Goal: Find specific page/section: Find specific page/section

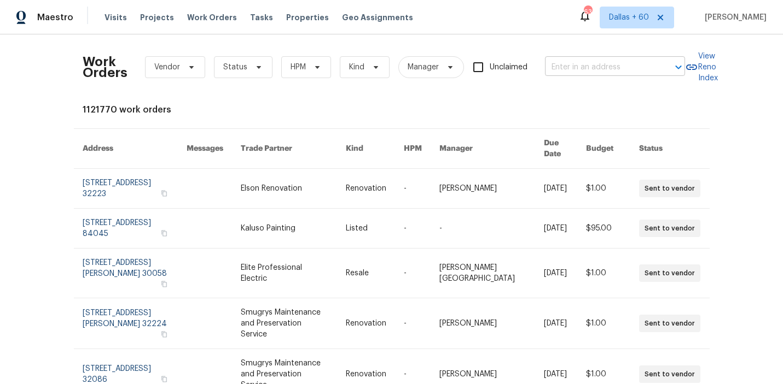
click at [643, 68] on input "text" at bounding box center [599, 67] width 109 height 17
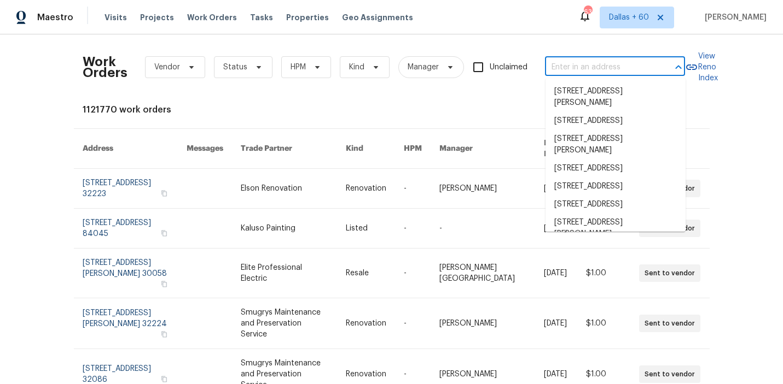
paste input "504 American Legion Rd, Greer, SC 29651"
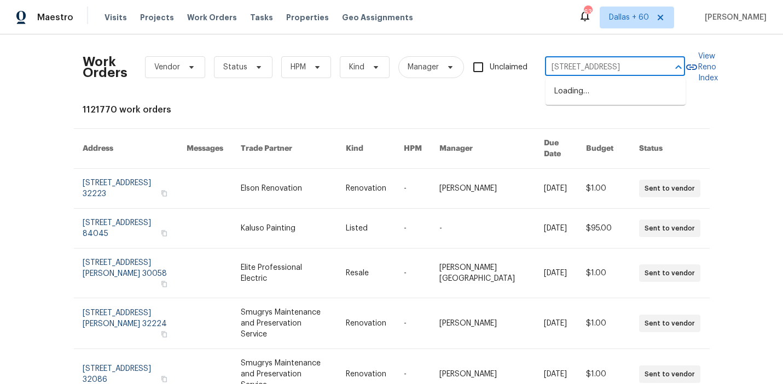
scroll to position [0, 47]
type input "504 American Legion Rd, Greer, SC 29651"
click at [600, 101] on li "504 American Legion Rd, Greer, SC 29651" at bounding box center [615, 92] width 140 height 18
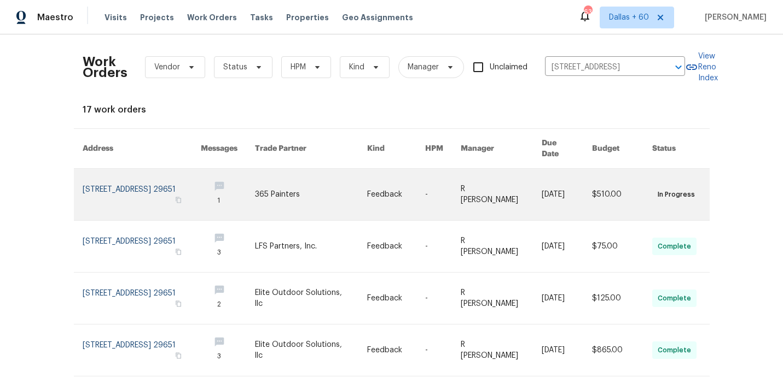
click at [289, 179] on link at bounding box center [311, 194] width 112 height 51
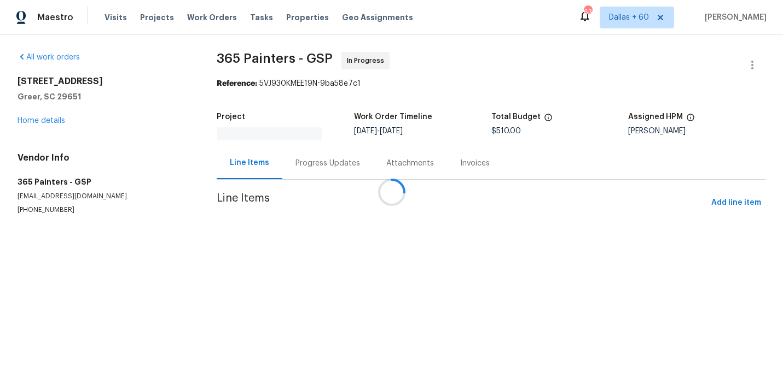
click at [47, 123] on div at bounding box center [391, 192] width 783 height 384
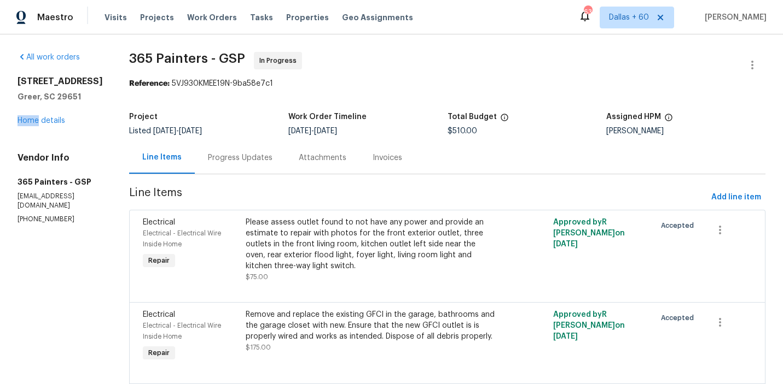
click at [47, 123] on div "504 American Legion Rd Greer, SC 29651 Home details" at bounding box center [60, 101] width 85 height 50
click at [50, 125] on link "Home details" at bounding box center [42, 121] width 48 height 8
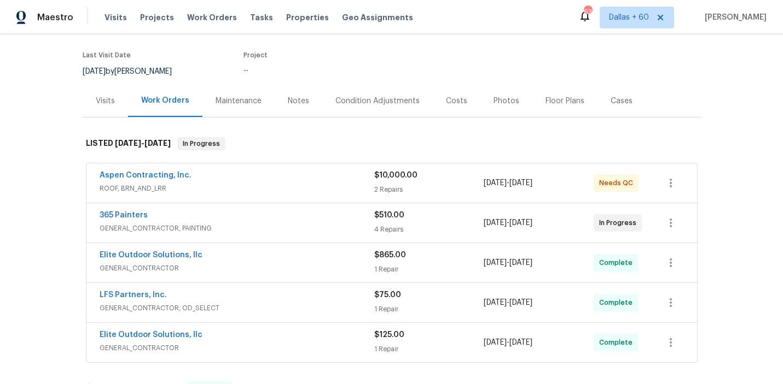
scroll to position [81, 0]
click at [308, 170] on div "Aspen Contracting, Inc." at bounding box center [237, 176] width 275 height 13
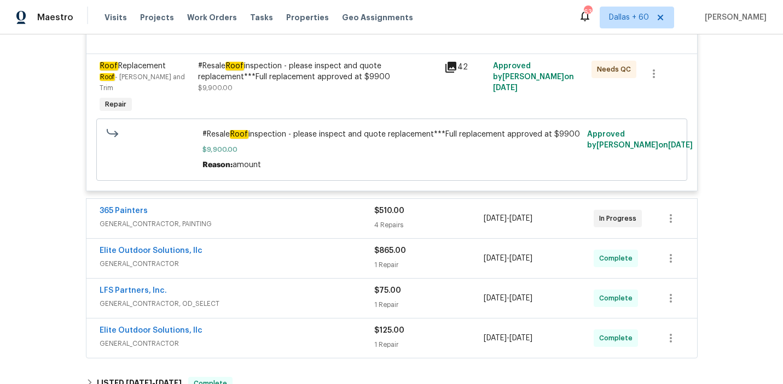
scroll to position [482, 0]
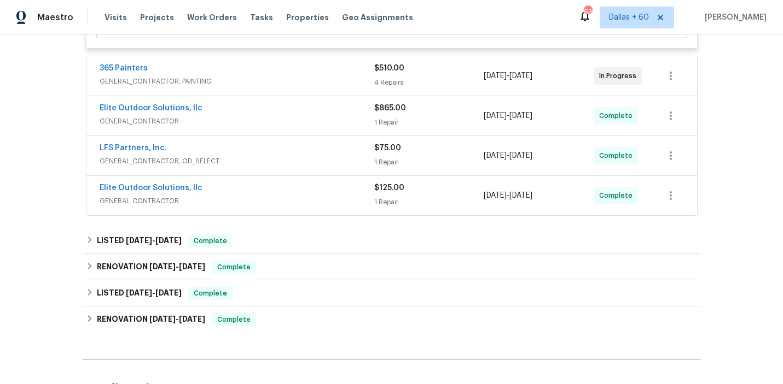
click at [323, 63] on div "365 Painters" at bounding box center [237, 69] width 275 height 13
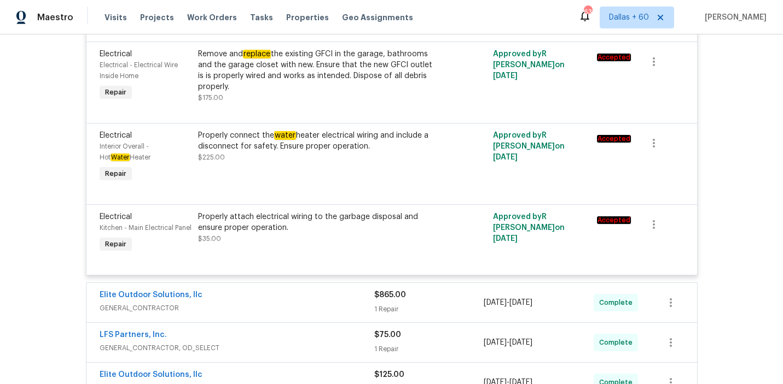
scroll to position [802, 0]
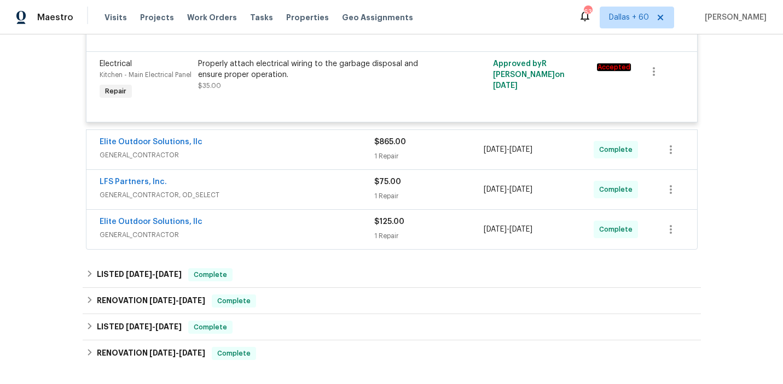
click at [314, 150] on div "Elite Outdoor Solutions, llc" at bounding box center [237, 143] width 275 height 13
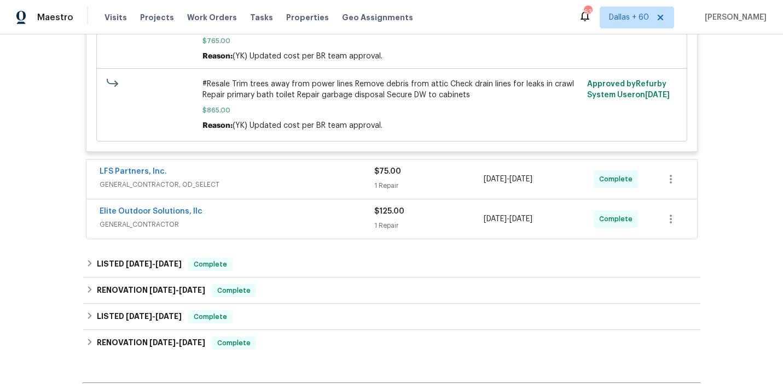
scroll to position [1059, 0]
click at [299, 192] on div "LFS Partners, Inc. GENERAL_CONTRACTOR, OD_SELECT" at bounding box center [237, 179] width 275 height 26
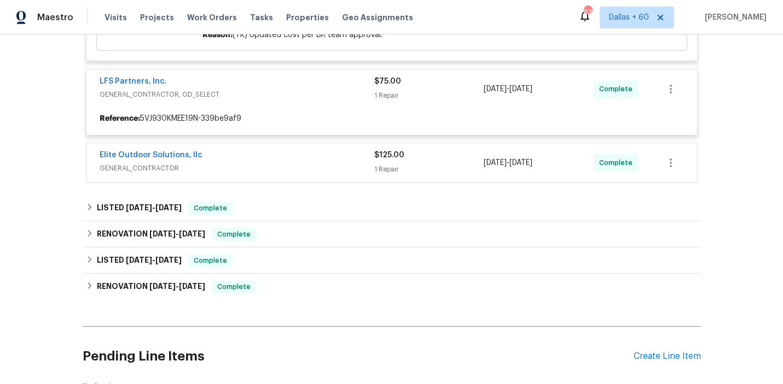
scroll to position [1170, 0]
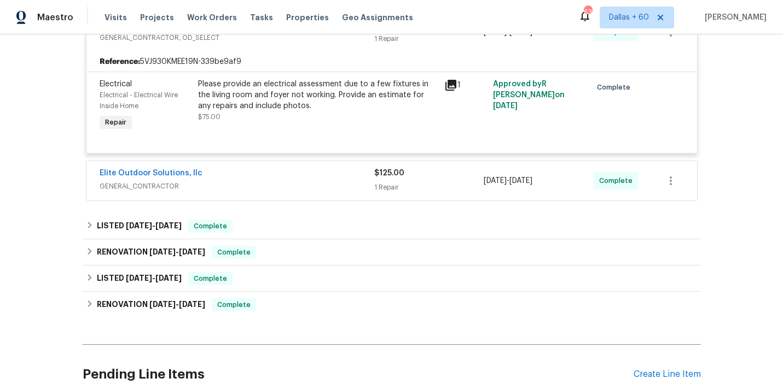
click at [299, 192] on span "GENERAL_CONTRACTOR" at bounding box center [237, 186] width 275 height 11
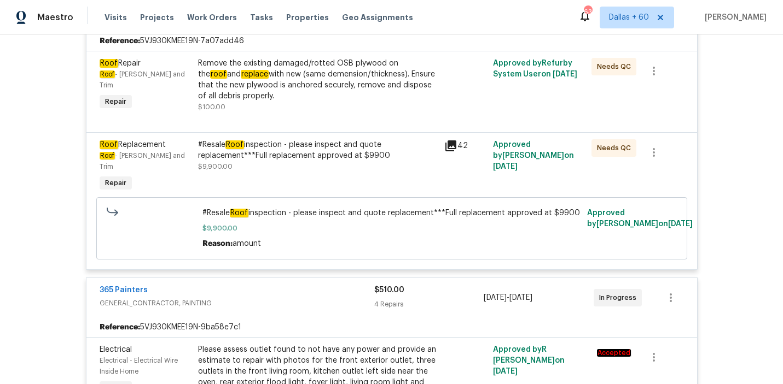
scroll to position [261, 0]
click at [296, 154] on div "#Resale Roof inspection - please inspect and quote replacement***Full replaceme…" at bounding box center [318, 150] width 240 height 22
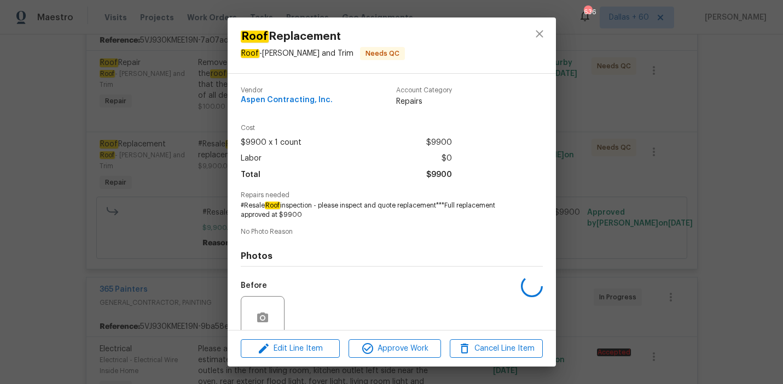
scroll to position [91, 0]
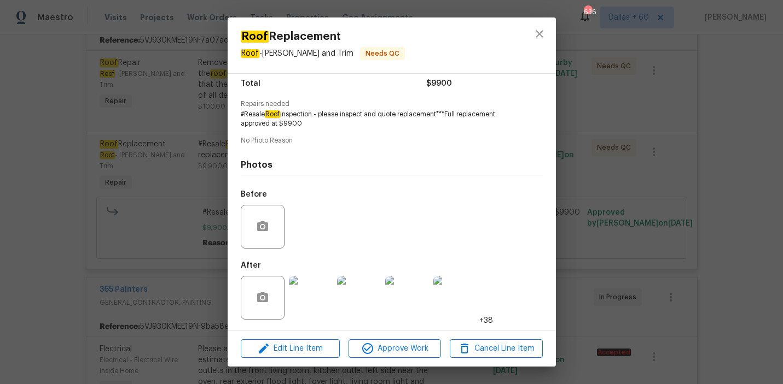
click at [68, 233] on div "Roof Replacement Roof - Eaves and Trim Needs QC Vendor Aspen Contracting, Inc. …" at bounding box center [391, 192] width 783 height 384
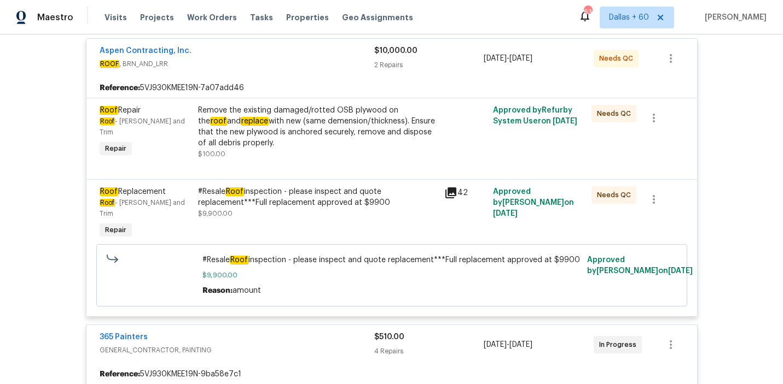
scroll to position [198, 0]
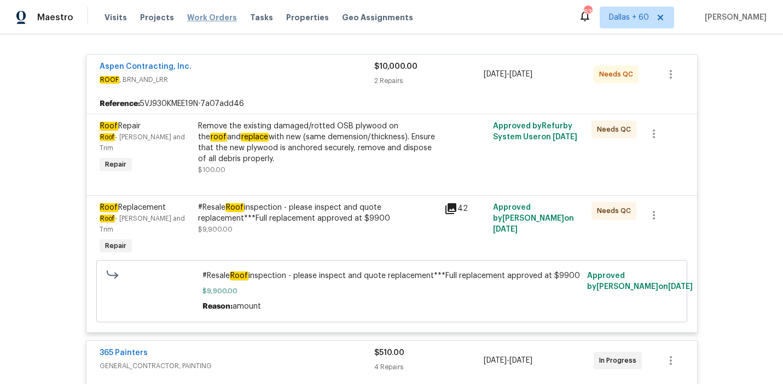
click at [214, 17] on span "Work Orders" at bounding box center [212, 17] width 50 height 11
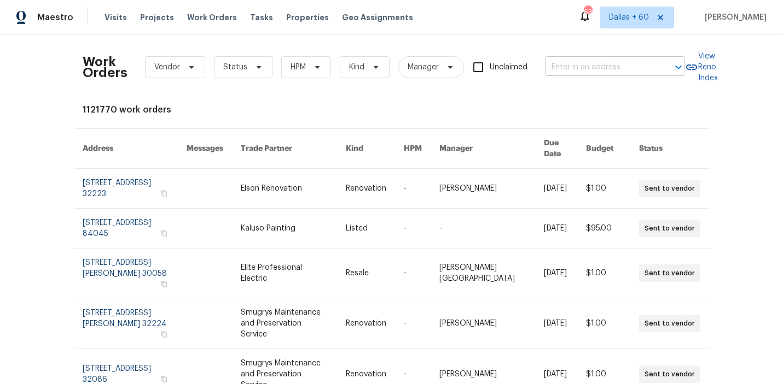
click at [566, 63] on input "text" at bounding box center [599, 67] width 109 height 17
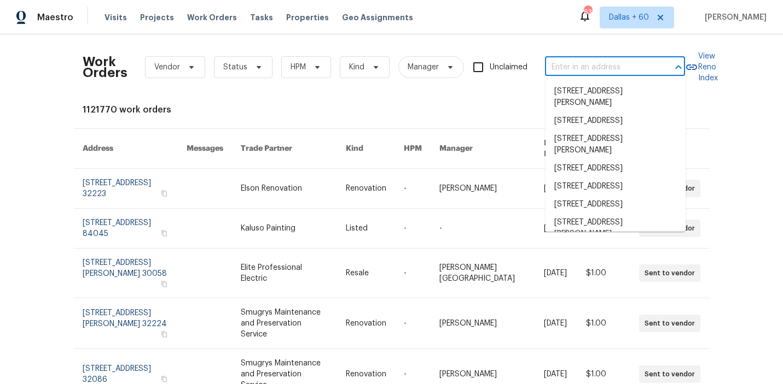
paste input "670 Spring Forest Dr, Lawrenceville, GA 30043"
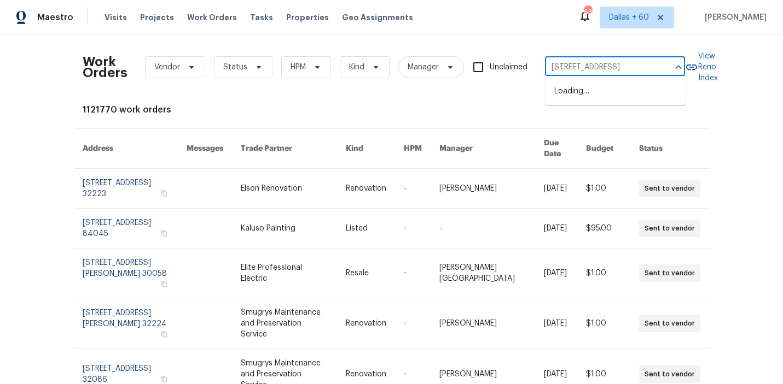
type input "670 Spring Forest Dr, Lawrenceville, GA 30043"
click at [573, 89] on li "670 Spring Forest Dr, Lawrenceville, GA 30043" at bounding box center [615, 92] width 140 height 18
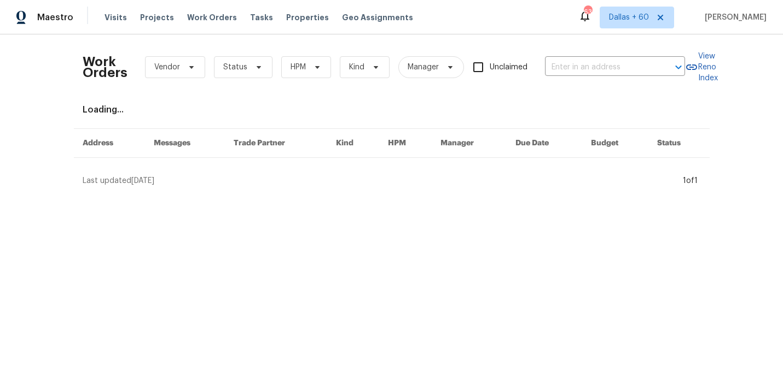
type input "670 Spring Forest Dr, Lawrenceville, GA 30043"
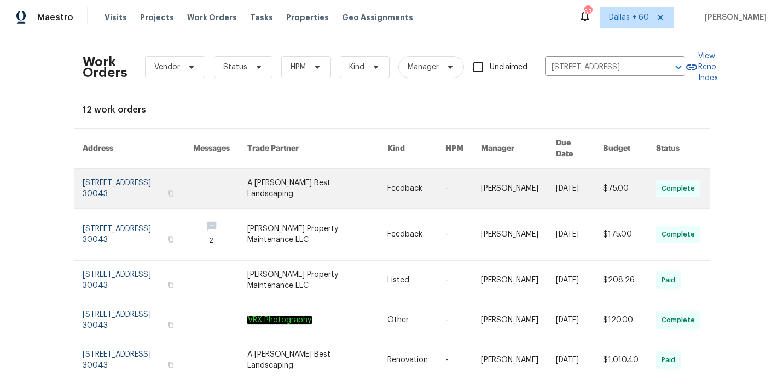
click at [247, 178] on link at bounding box center [220, 188] width 54 height 39
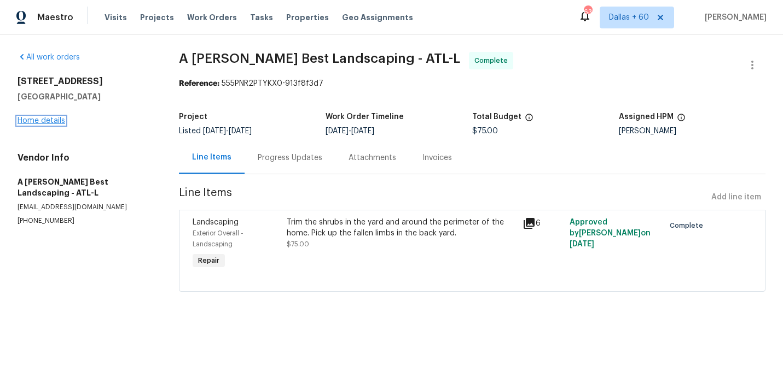
click at [36, 120] on link "Home details" at bounding box center [42, 121] width 48 height 8
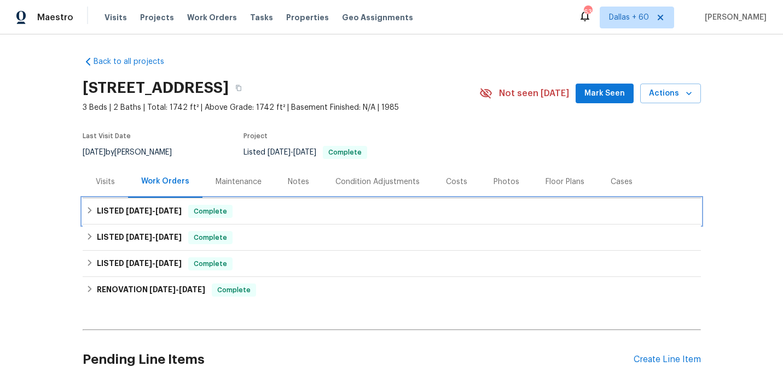
click at [307, 203] on div "LISTED 9/22/25 - 9/24/25 Complete" at bounding box center [392, 212] width 618 height 26
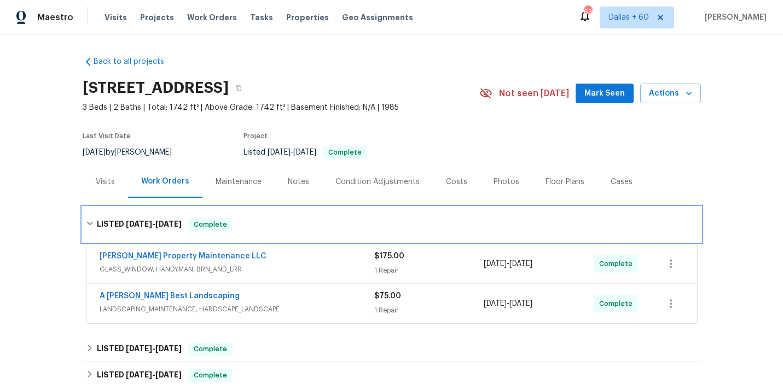
scroll to position [52, 0]
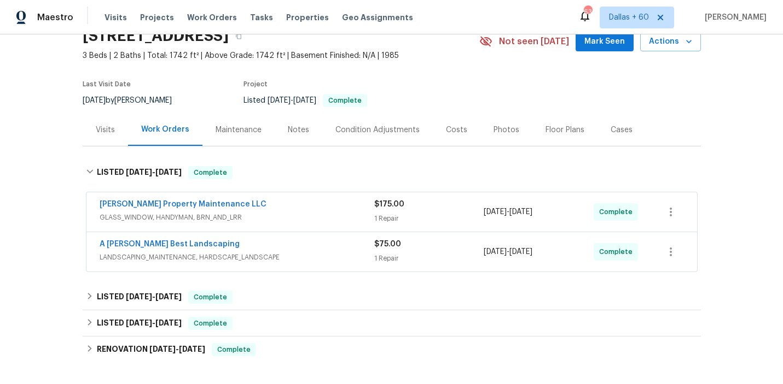
click at [324, 243] on div "A Lopez Best Landscaping" at bounding box center [237, 245] width 275 height 13
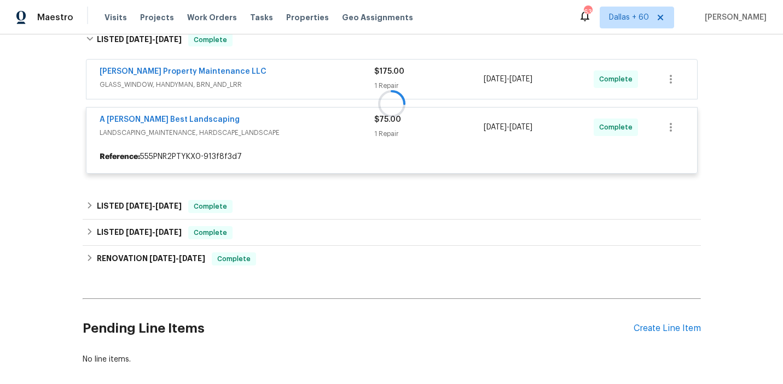
scroll to position [184, 0]
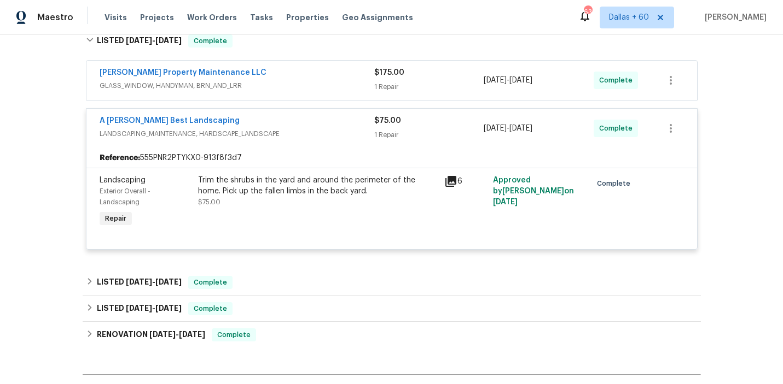
click at [313, 84] on span "GLASS_WINDOW, HANDYMAN, BRN_AND_LRR" at bounding box center [237, 85] width 275 height 11
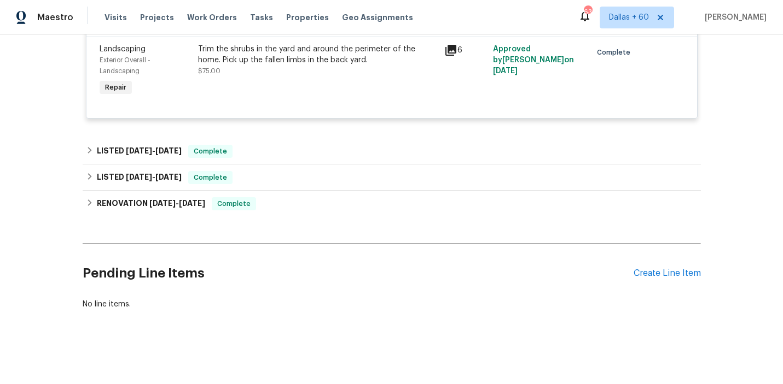
scroll to position [480, 0]
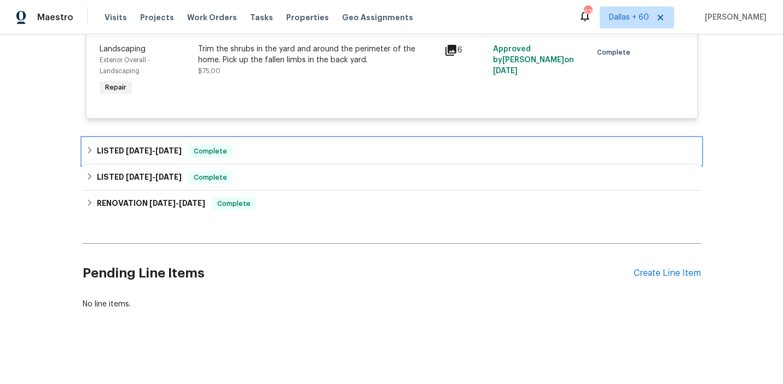
click at [322, 151] on div "LISTED 9/9/25 - 9/9/25 Complete" at bounding box center [391, 151] width 611 height 13
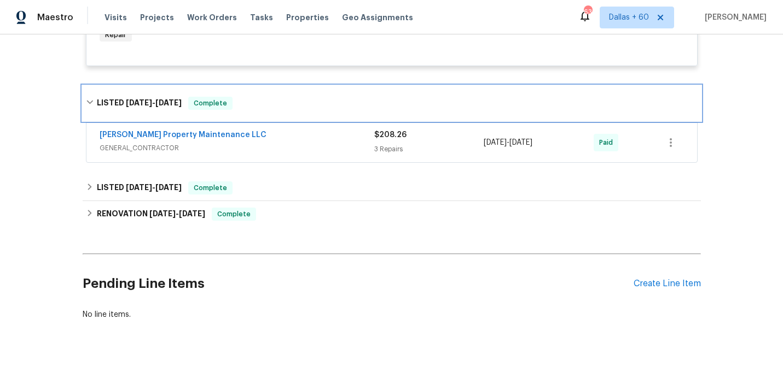
scroll to position [544, 0]
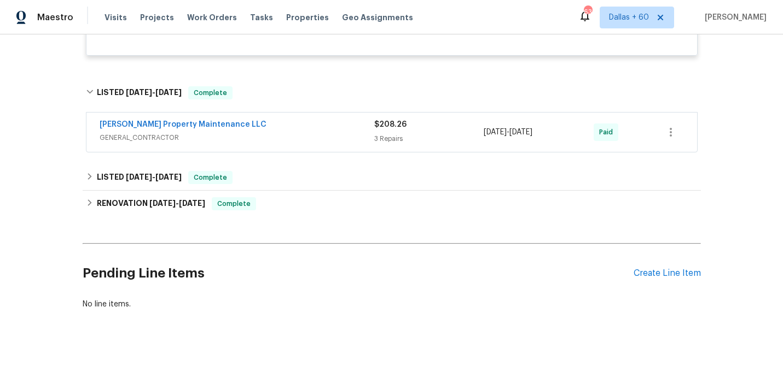
click at [320, 131] on div "Glen Property Maintenance LLC" at bounding box center [237, 125] width 275 height 13
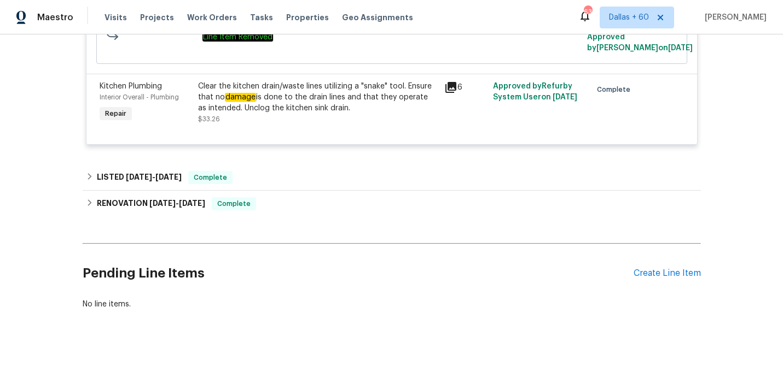
scroll to position [829, 0]
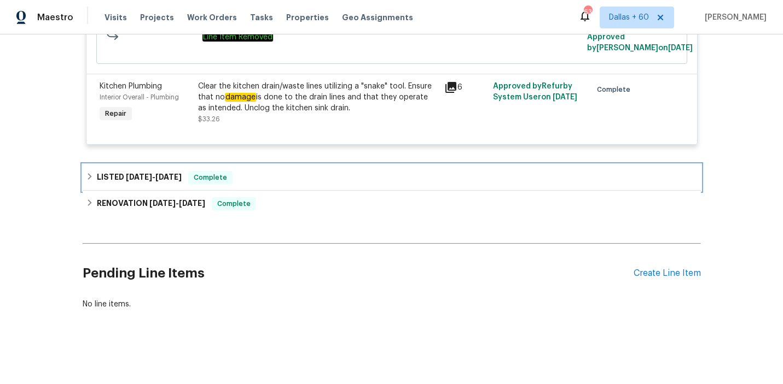
click at [317, 167] on div "LISTED 8/8/25 - 8/9/25 Complete" at bounding box center [392, 178] width 618 height 26
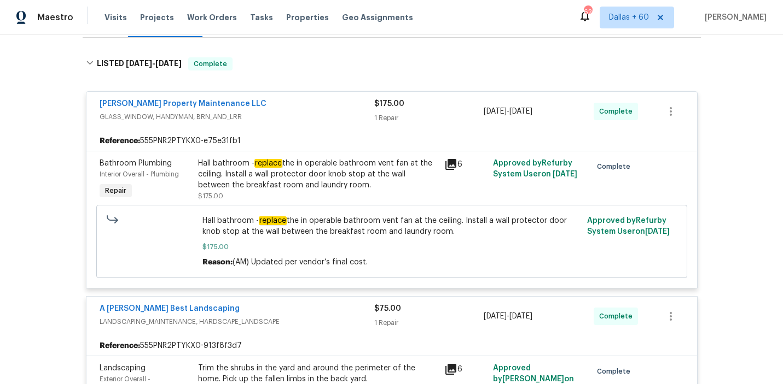
scroll to position [0, 0]
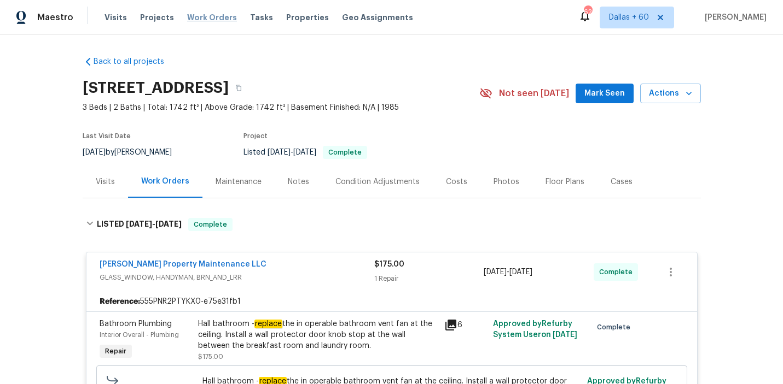
click at [214, 16] on span "Work Orders" at bounding box center [212, 17] width 50 height 11
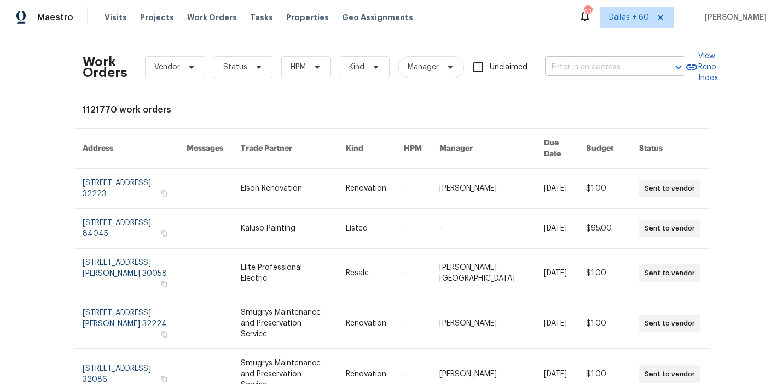
click at [602, 68] on input "text" at bounding box center [599, 67] width 109 height 17
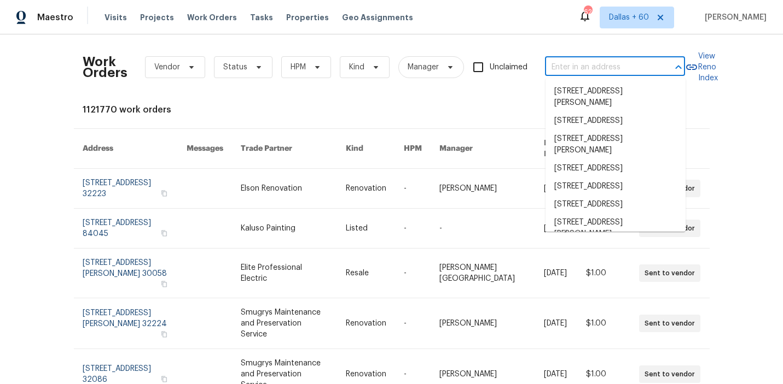
paste input "170 Pinehurst Dr, Stockbridge, GA 30281"
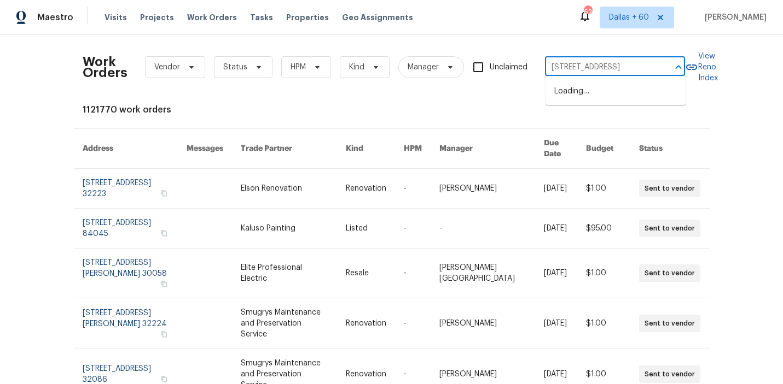
type input "170 Pinehurst Dr, Stockbridge, GA 30281"
click at [599, 90] on li "170 Pinehurst Dr, Stockbridge, GA 30281" at bounding box center [615, 92] width 140 height 18
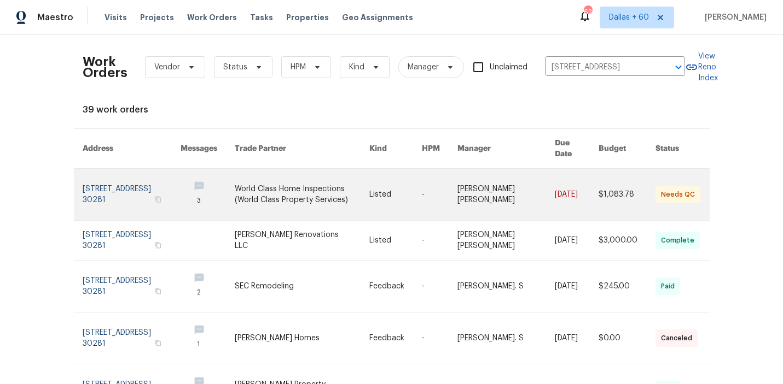
click at [485, 202] on link at bounding box center [505, 194] width 97 height 51
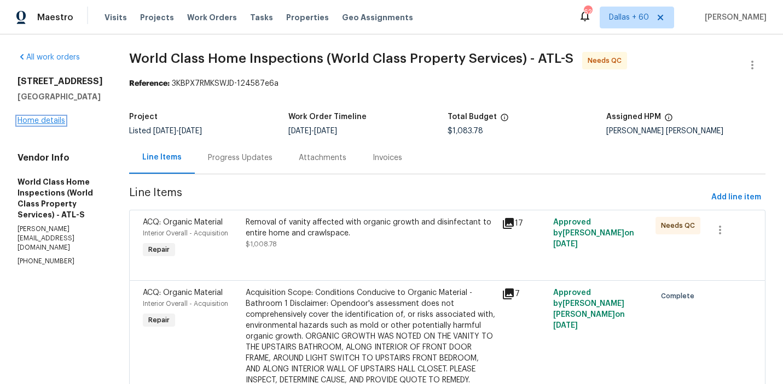
click at [55, 125] on link "Home details" at bounding box center [42, 121] width 48 height 8
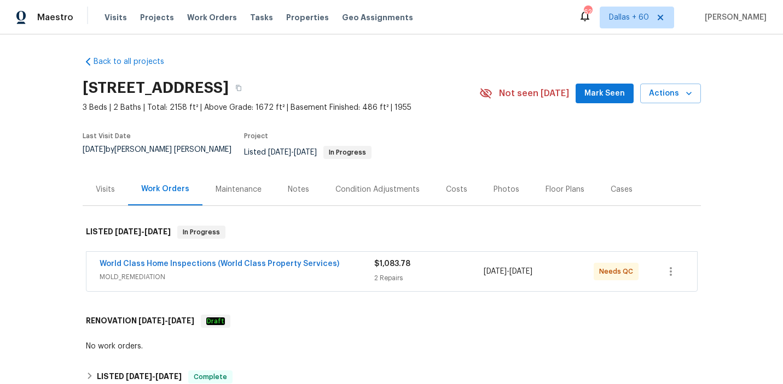
click at [348, 260] on div "World Class Home Inspections (World Class Property Services)" at bounding box center [237, 265] width 275 height 13
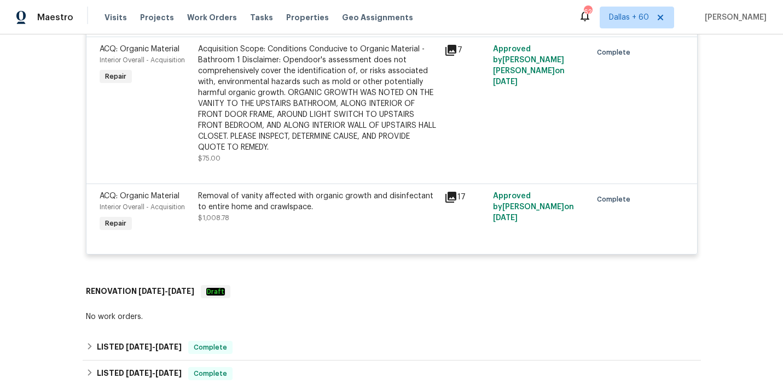
scroll to position [283, 0]
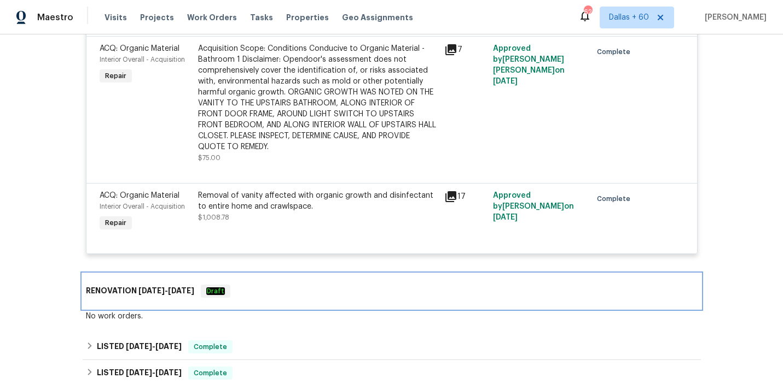
click at [321, 289] on div "RENOVATION 11/15/24 - 11/25/24 Draft" at bounding box center [391, 291] width 611 height 13
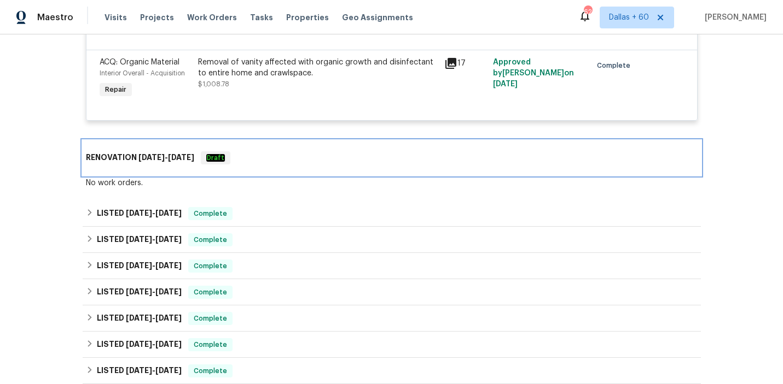
scroll to position [417, 0]
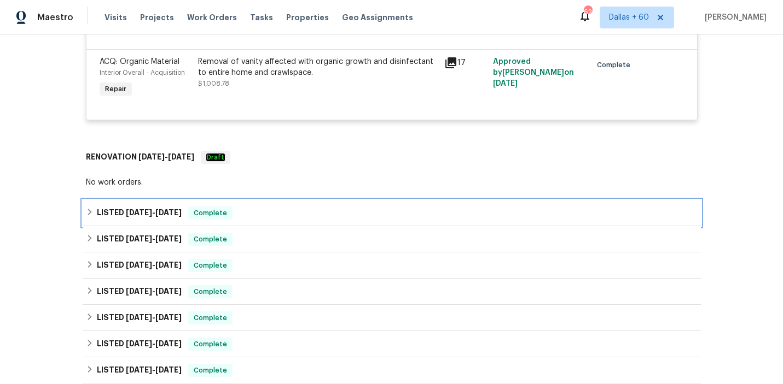
click at [297, 207] on div "LISTED 9/18/25 - 9/23/25 Complete" at bounding box center [391, 213] width 611 height 13
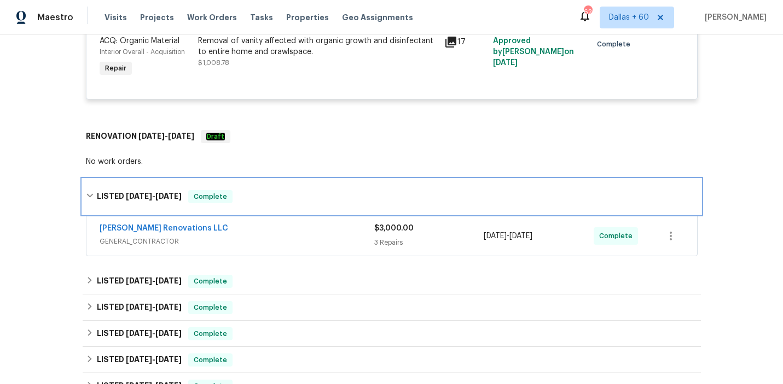
scroll to position [447, 0]
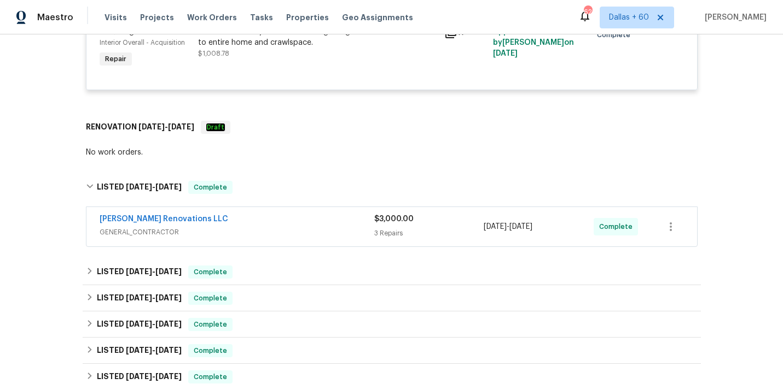
click at [296, 218] on div "Aseem Renovations LLC" at bounding box center [237, 220] width 275 height 13
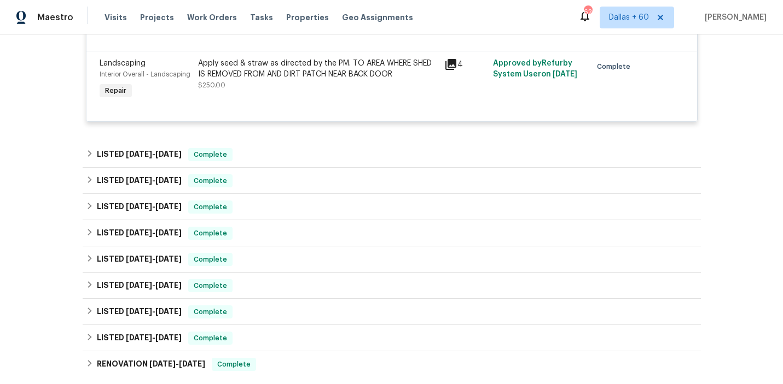
scroll to position [835, 0]
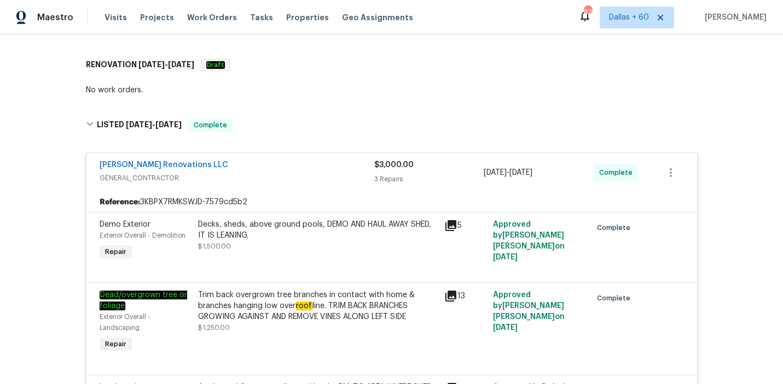
click at [318, 160] on div "Aseem Renovations LLC" at bounding box center [237, 166] width 275 height 13
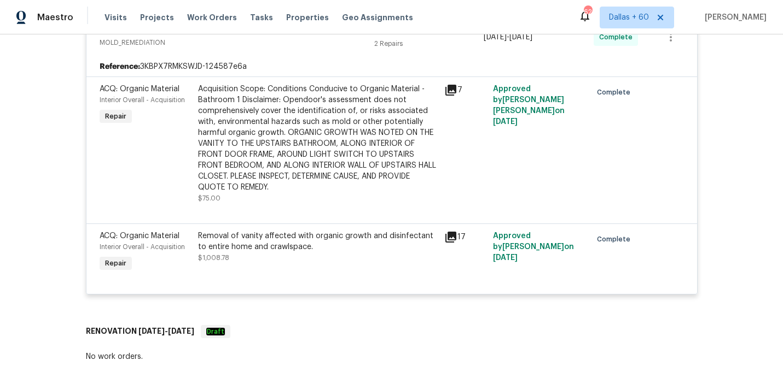
scroll to position [243, 0]
click at [318, 110] on div "Acquisition Scope: Conditions Conducive to Organic Material - Bathroom 1 Discla…" at bounding box center [318, 137] width 240 height 109
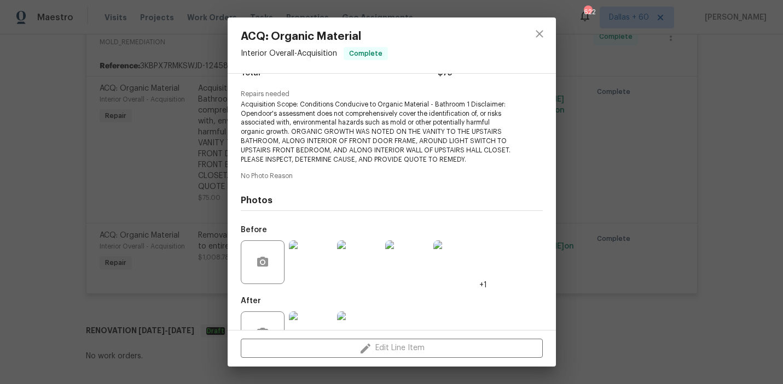
scroll to position [144, 0]
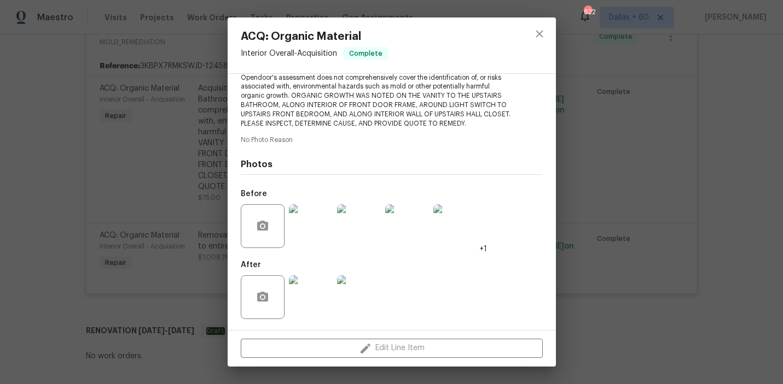
click at [315, 223] on img at bounding box center [311, 227] width 44 height 44
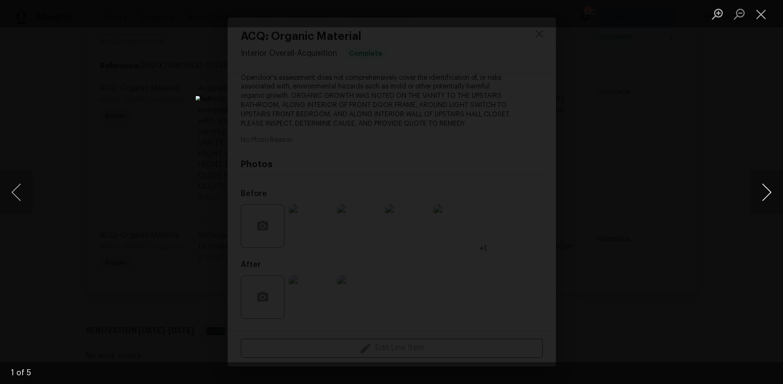
click at [753, 194] on button "Next image" at bounding box center [766, 193] width 33 height 44
click at [644, 224] on div "Lightbox" at bounding box center [391, 192] width 783 height 384
click at [657, 207] on div "Lightbox" at bounding box center [391, 192] width 783 height 384
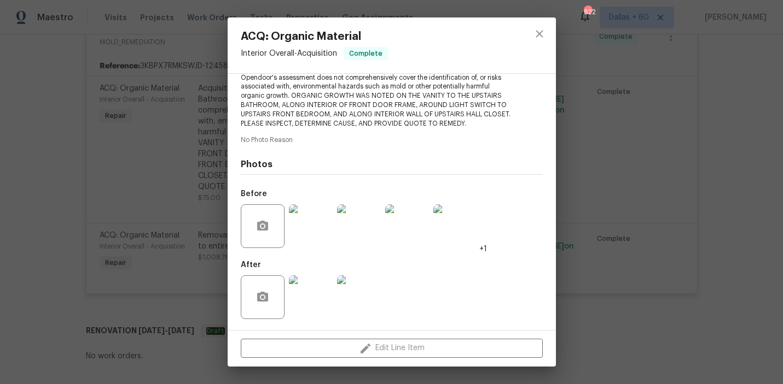
click at [318, 289] on img at bounding box center [311, 298] width 44 height 44
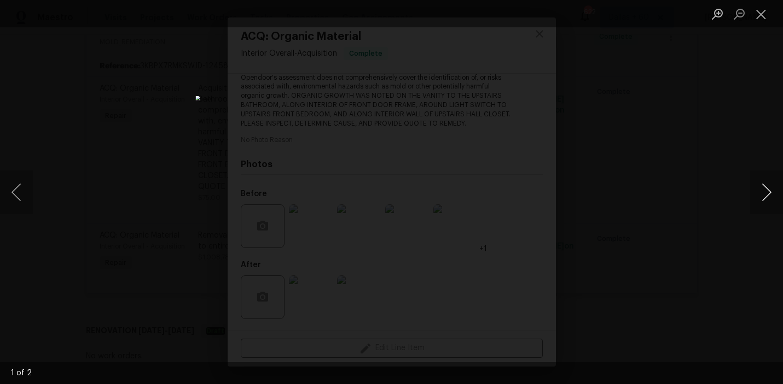
click at [765, 193] on button "Next image" at bounding box center [766, 193] width 33 height 44
click at [719, 243] on div "Lightbox" at bounding box center [391, 192] width 783 height 384
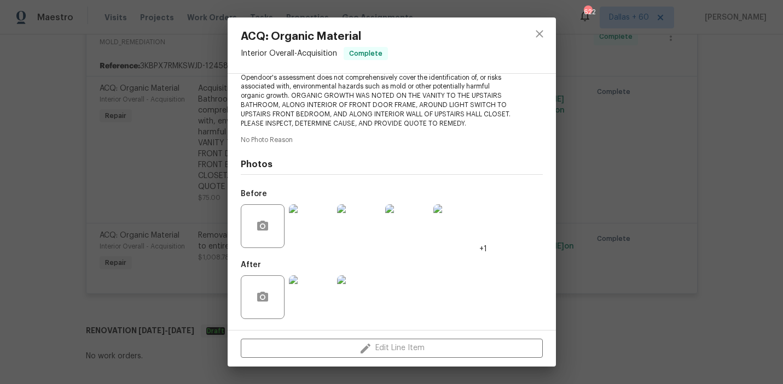
click at [34, 224] on div "ACQ: Organic Material Interior Overall - Acquisition Complete Vendor World Clas…" at bounding box center [391, 192] width 783 height 384
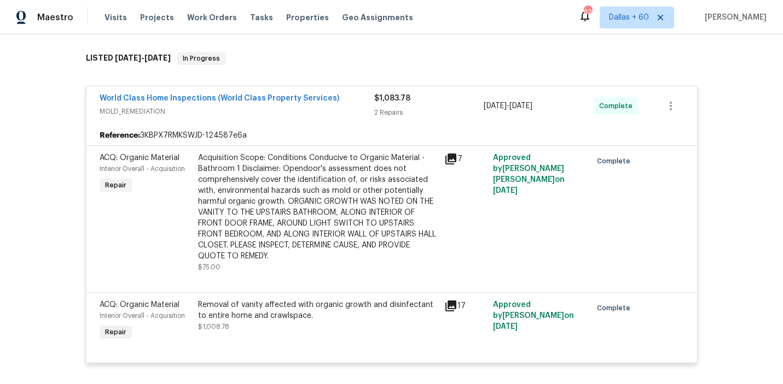
scroll to position [172, 0]
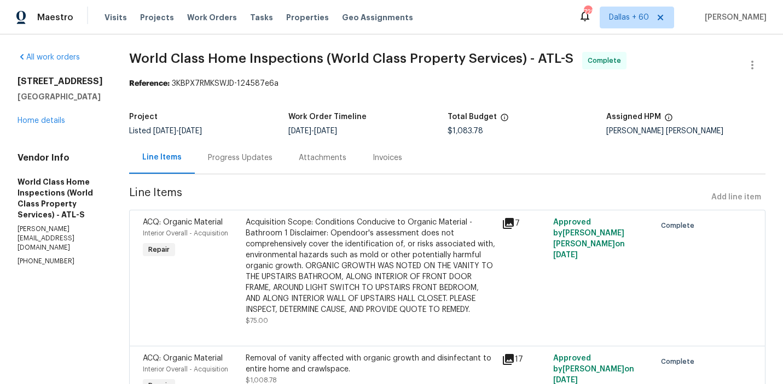
click at [244, 156] on div "Progress Updates" at bounding box center [240, 158] width 65 height 11
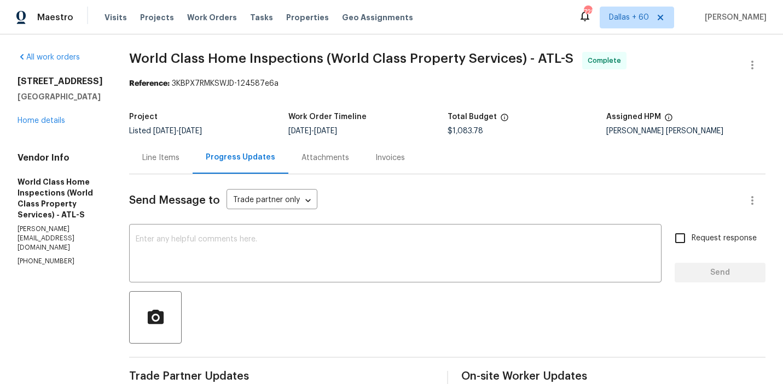
click at [389, 156] on div "Invoices" at bounding box center [390, 158] width 30 height 11
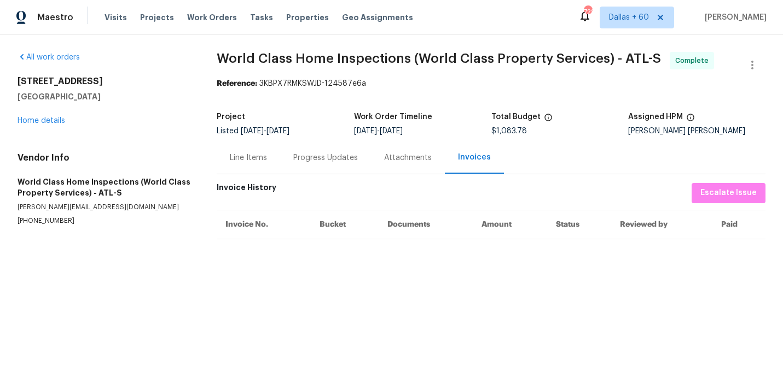
click at [334, 166] on div "Progress Updates" at bounding box center [325, 158] width 91 height 32
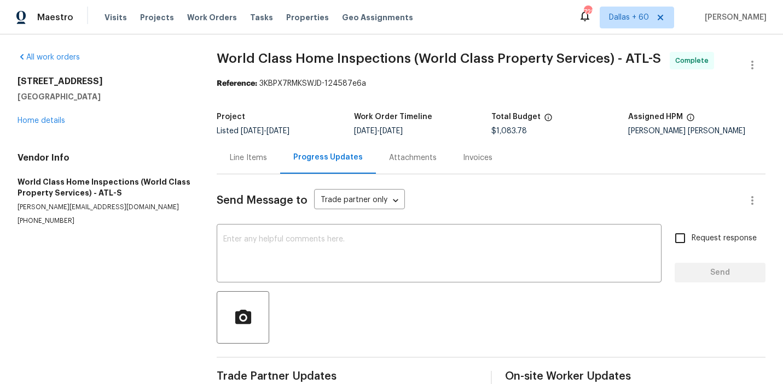
scroll to position [279, 0]
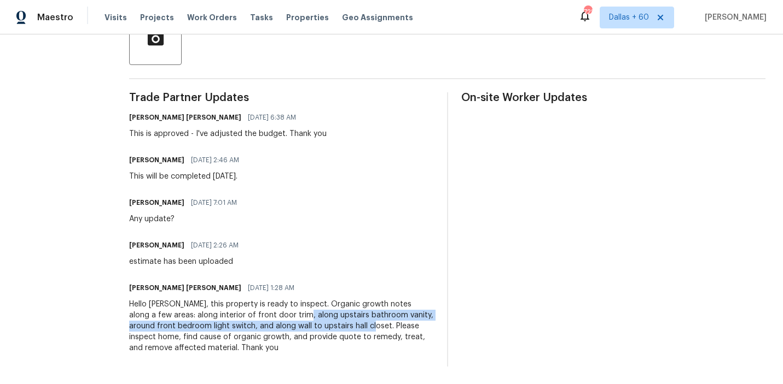
drag, startPoint x: 266, startPoint y: 316, endPoint x: 348, endPoint y: 328, distance: 83.4
click at [348, 328] on div "Hello Brett, this property is ready to inspect. Organic growth notes along a fe…" at bounding box center [281, 326] width 305 height 55
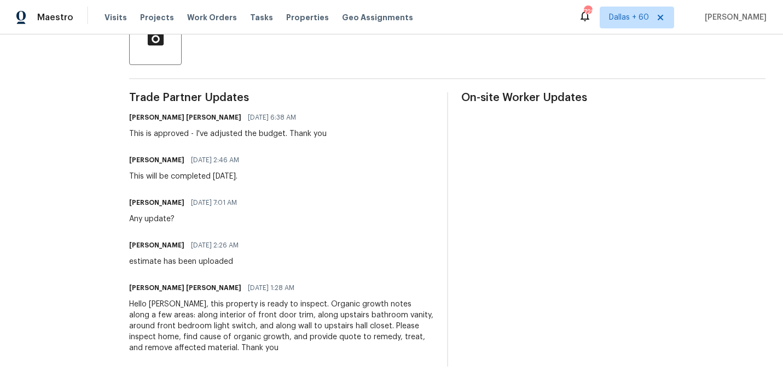
click at [284, 360] on div "Trade Partner Updates Marcos Ricardo Resendiz 09/24/2025 6:38 AM This is approv…" at bounding box center [281, 229] width 305 height 275
click at [276, 331] on div "Hello Brett, this property is ready to inspect. Organic growth notes along a fe…" at bounding box center [281, 326] width 305 height 55
drag, startPoint x: 269, startPoint y: 317, endPoint x: 355, endPoint y: 319, distance: 86.4
click at [355, 319] on div "Hello Brett, this property is ready to inspect. Organic growth notes along a fe…" at bounding box center [281, 326] width 305 height 55
copy div "upstairs bathroom vanity"
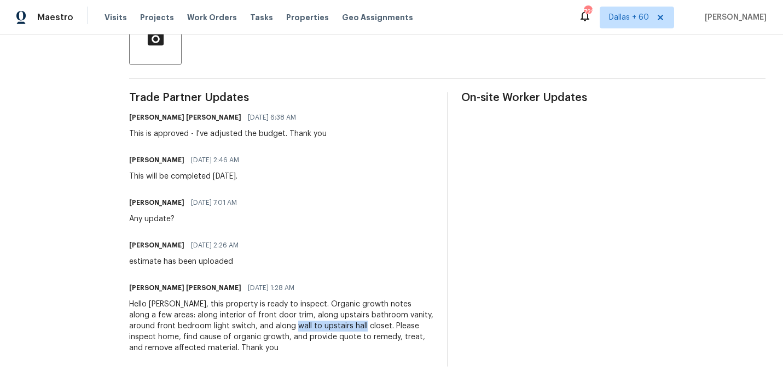
drag, startPoint x: 273, startPoint y: 327, endPoint x: 340, endPoint y: 327, distance: 67.3
click at [340, 326] on div "Hello Brett, this property is ready to inspect. Organic growth notes along a fe…" at bounding box center [281, 326] width 305 height 55
copy div "upstairs hall closet."
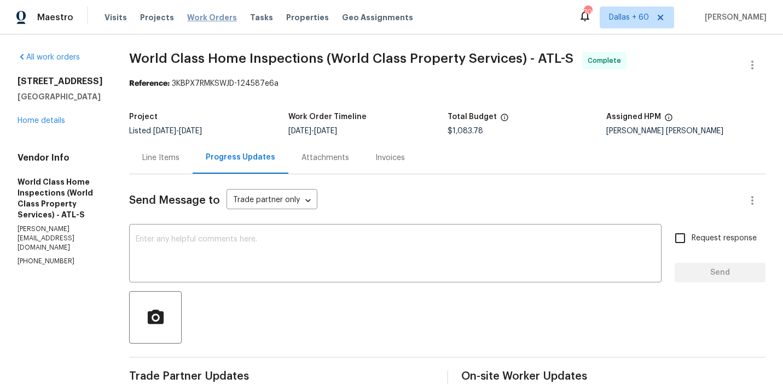
click at [195, 15] on span "Work Orders" at bounding box center [212, 17] width 50 height 11
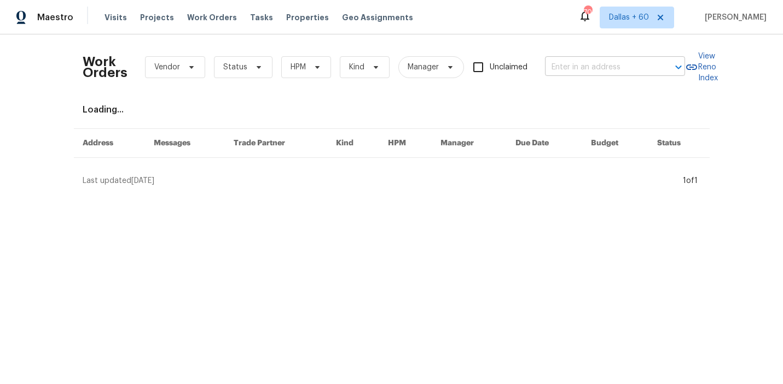
click at [579, 61] on input "text" at bounding box center [599, 67] width 109 height 17
paste input "641 Morningside Dr, Stockbridge, GA 30281"
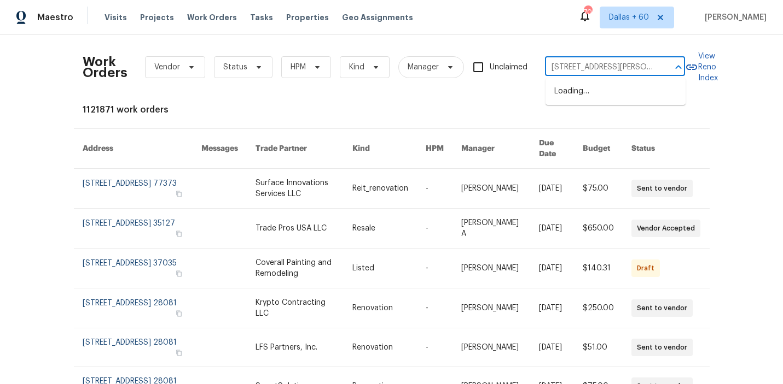
scroll to position [0, 53]
type input "641 Morningside Dr, Stockbridge, GA 30281"
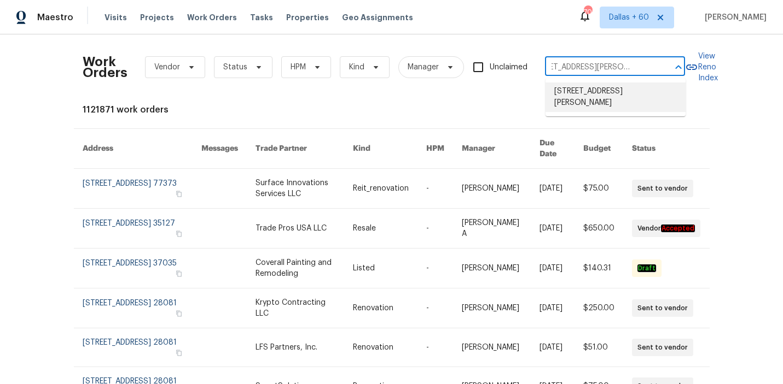
click at [585, 92] on li "641 Morningside Dr, Stockbridge, GA 30281" at bounding box center [615, 98] width 140 height 30
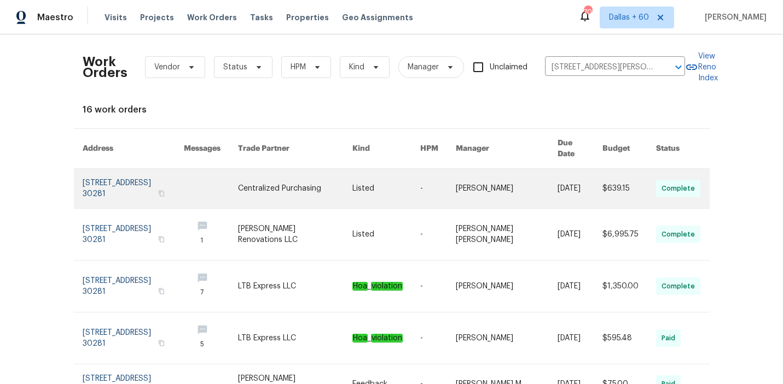
click at [252, 173] on td "Centralized Purchasing" at bounding box center [286, 189] width 114 height 40
click at [184, 179] on link at bounding box center [134, 188] width 102 height 39
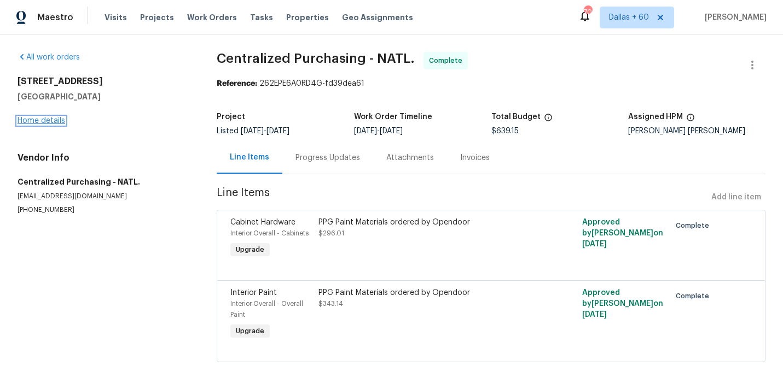
click at [50, 120] on link "Home details" at bounding box center [42, 121] width 48 height 8
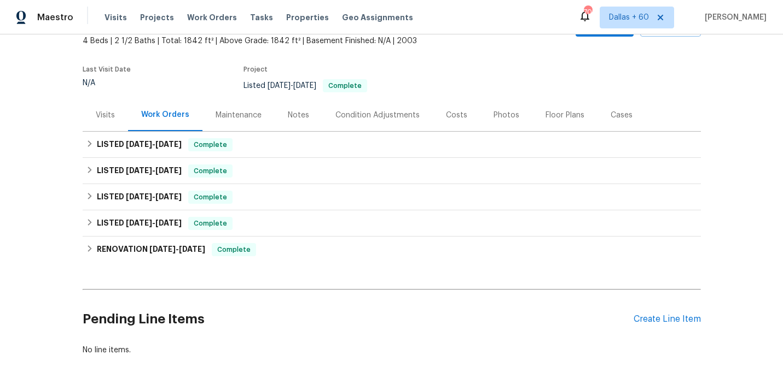
scroll to position [71, 0]
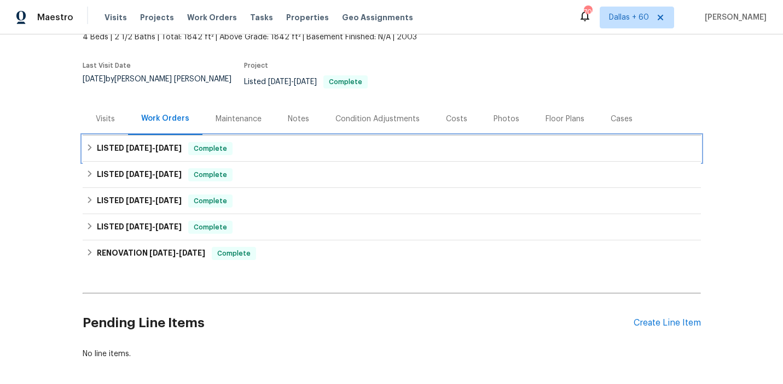
click at [288, 142] on div "LISTED 8/28/25 - 9/15/25 Complete" at bounding box center [391, 148] width 611 height 13
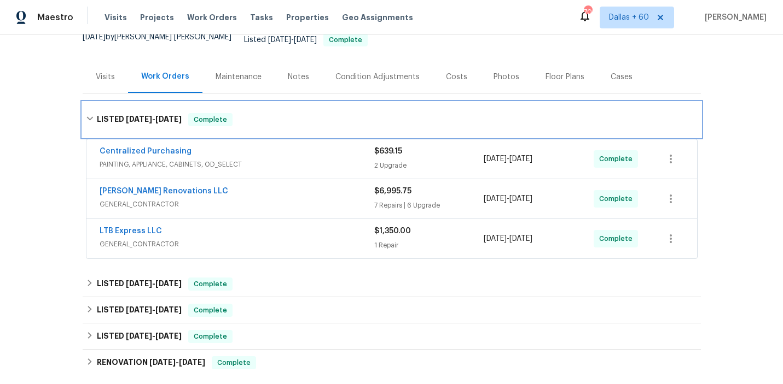
scroll to position [112, 0]
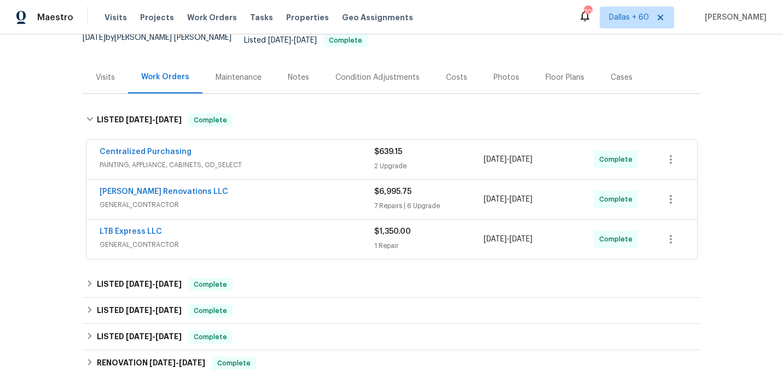
click at [291, 240] on span "GENERAL_CONTRACTOR" at bounding box center [237, 245] width 275 height 11
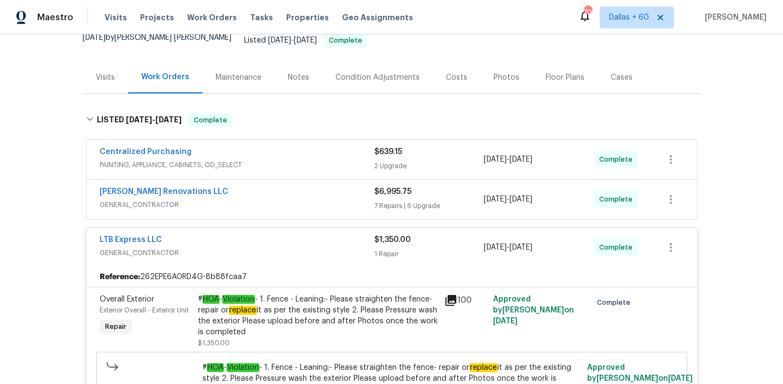
click at [270, 200] on span "GENERAL_CONTRACTOR" at bounding box center [237, 205] width 275 height 11
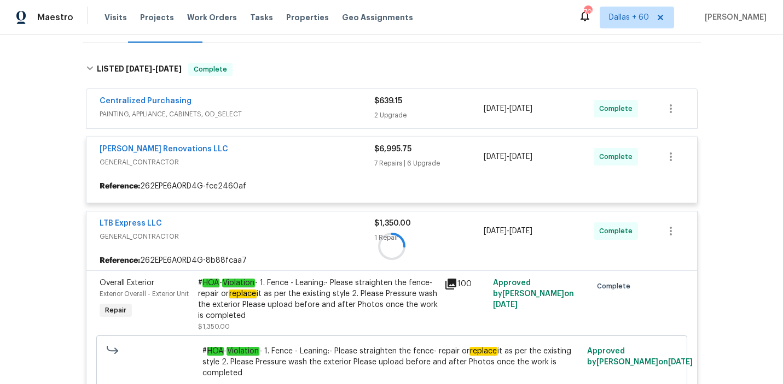
scroll to position [162, 0]
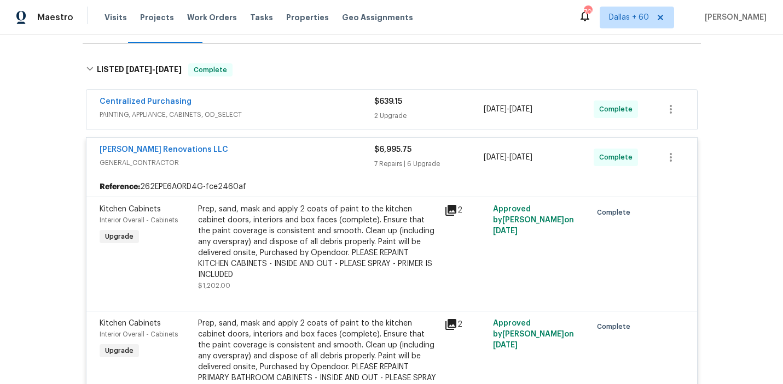
click at [303, 109] on span "PAINTING, APPLIANCE, CABINETS, OD_SELECT" at bounding box center [237, 114] width 275 height 11
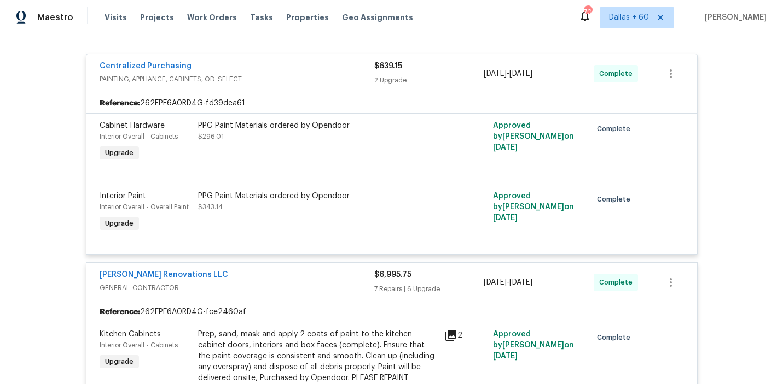
scroll to position [201, 0]
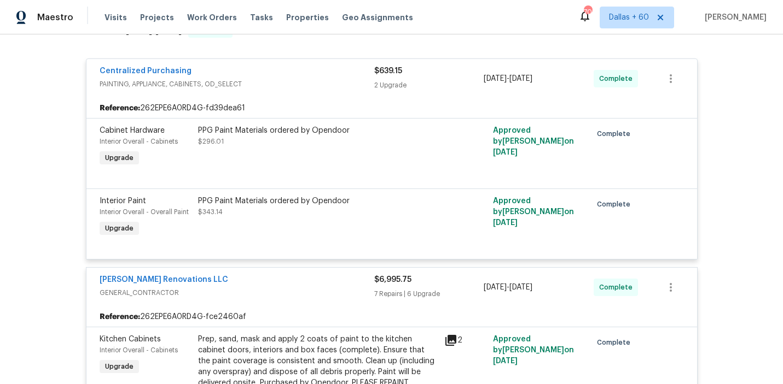
click at [65, 138] on div "Back to all projects 641 Morningside Dr, Stockbridge, GA 30281 4 Beds | 2 1/2 B…" at bounding box center [391, 209] width 783 height 350
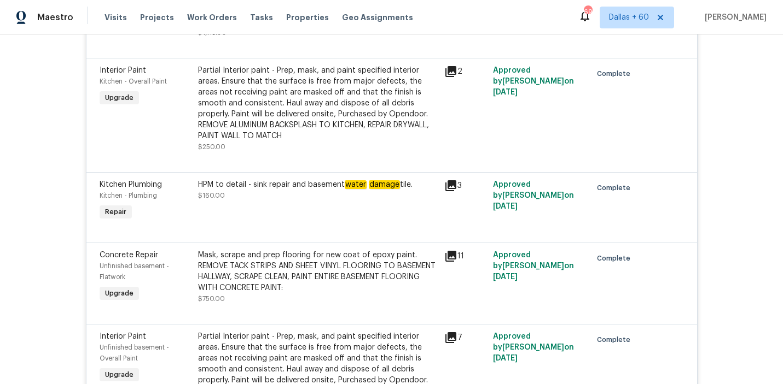
scroll to position [1662, 0]
click at [296, 189] on div "HPM to detail - sink repair and basement water damage tile. $160.00" at bounding box center [318, 202] width 246 height 50
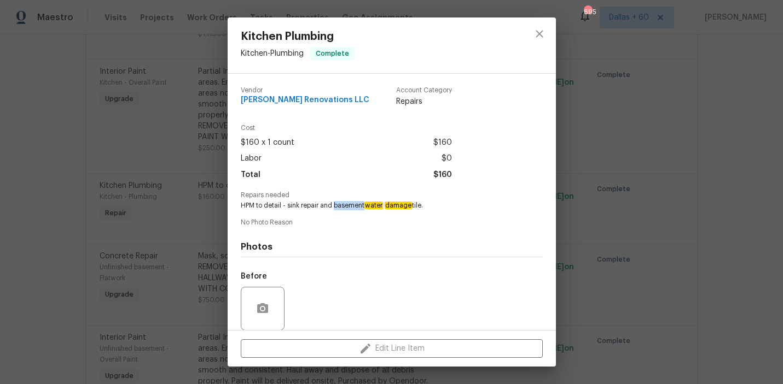
drag, startPoint x: 334, startPoint y: 205, endPoint x: 365, endPoint y: 205, distance: 31.2
click at [365, 205] on span "HPM to detail - sink repair and basement water damage tile." at bounding box center [377, 205] width 272 height 9
copy span "basement"
click at [49, 213] on div "Kitchen Plumbing Kitchen - Plumbing Complete Vendor Aseem Renovations LLC Accou…" at bounding box center [391, 192] width 783 height 384
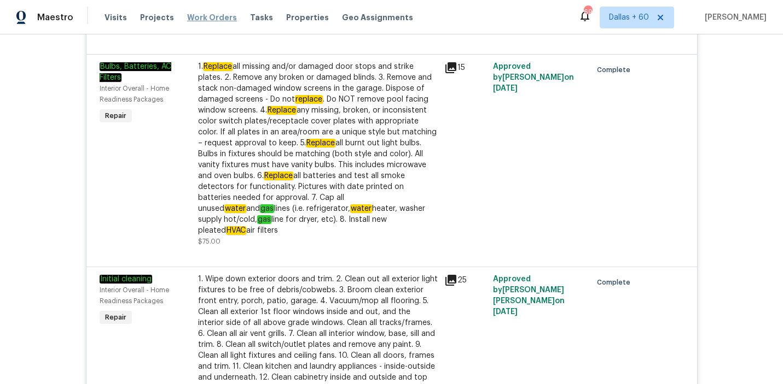
scroll to position [434, 0]
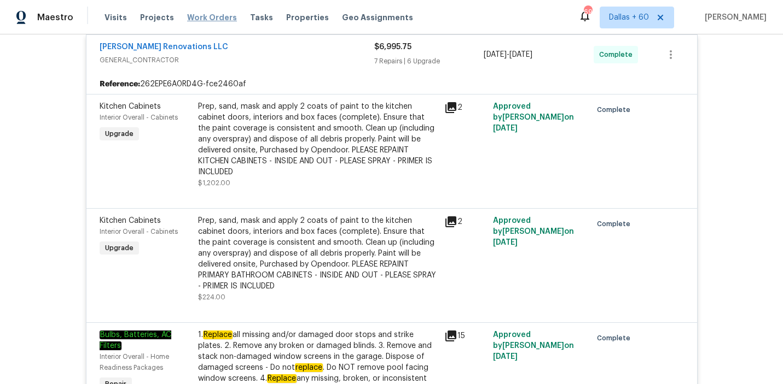
click at [199, 19] on span "Work Orders" at bounding box center [212, 17] width 50 height 11
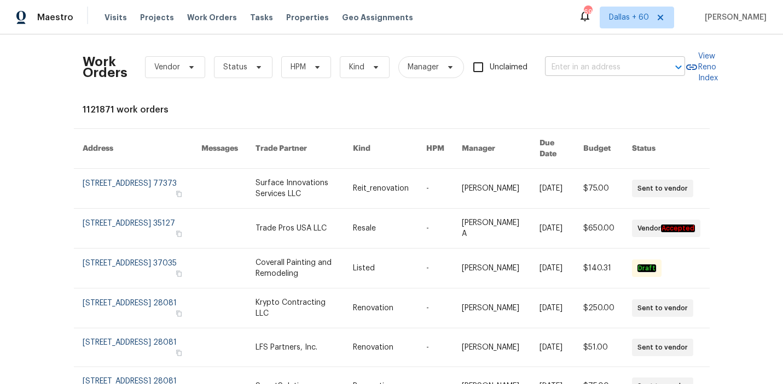
click at [584, 74] on input "text" at bounding box center [599, 67] width 109 height 17
paste input "3147 Wichita Dr Mesquite, TX 75149"
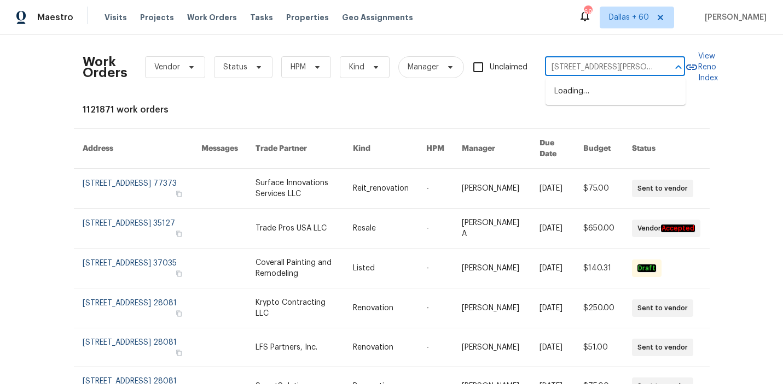
scroll to position [0, 24]
type input "3147 Wichita Dr Mesquite, TX 75149"
click at [590, 93] on li "3147 Wichita Dr, Mesquite, TX 75149" at bounding box center [615, 92] width 140 height 18
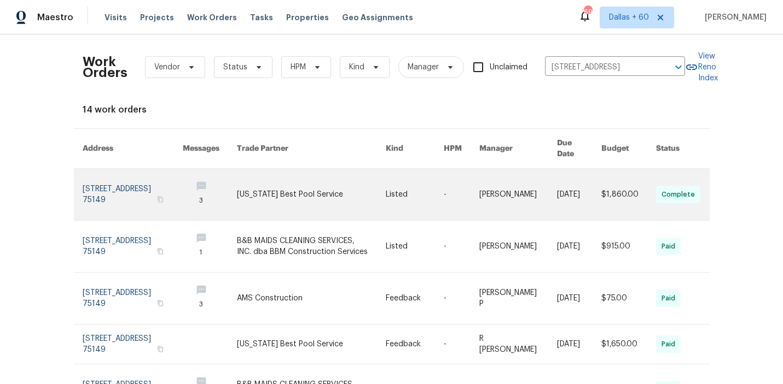
click at [412, 179] on link at bounding box center [415, 194] width 58 height 51
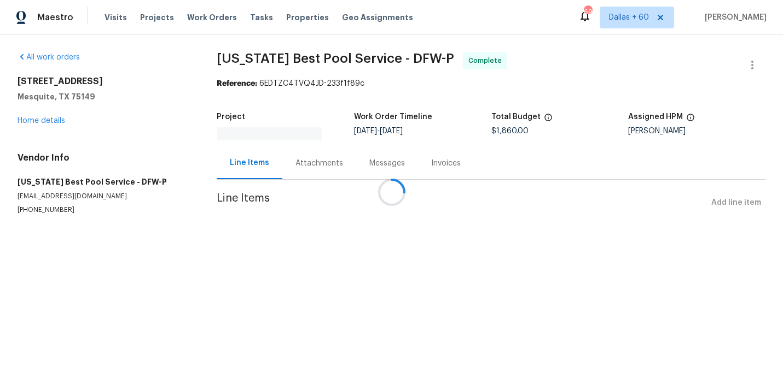
click at [49, 123] on div at bounding box center [391, 192] width 783 height 384
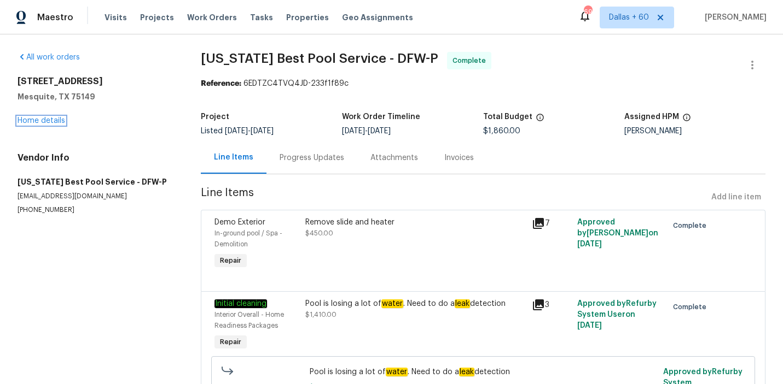
click at [49, 123] on link "Home details" at bounding box center [42, 121] width 48 height 8
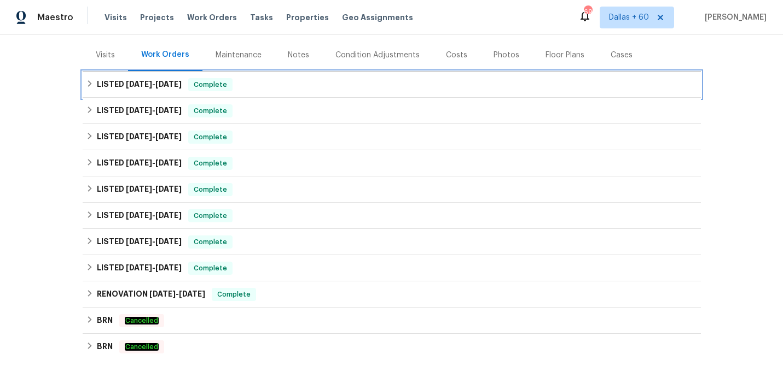
click at [320, 89] on div "LISTED 9/6/25 - 9/24/25 Complete" at bounding box center [391, 84] width 611 height 13
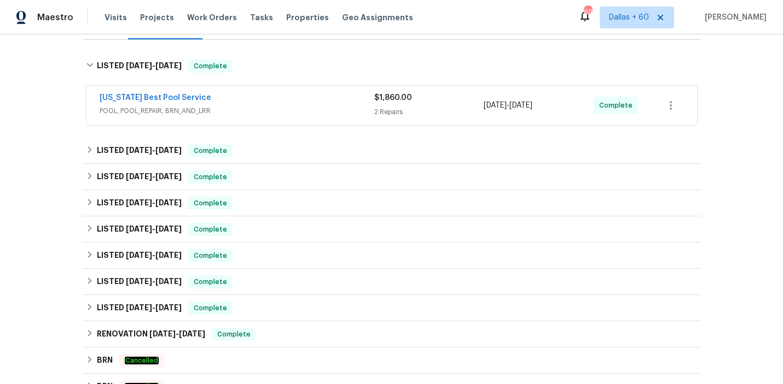
click at [320, 98] on div "Texas Best Pool Service" at bounding box center [237, 98] width 275 height 13
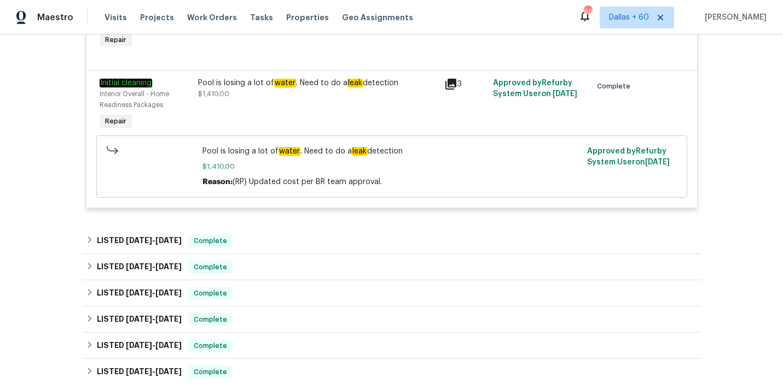
scroll to position [323, 0]
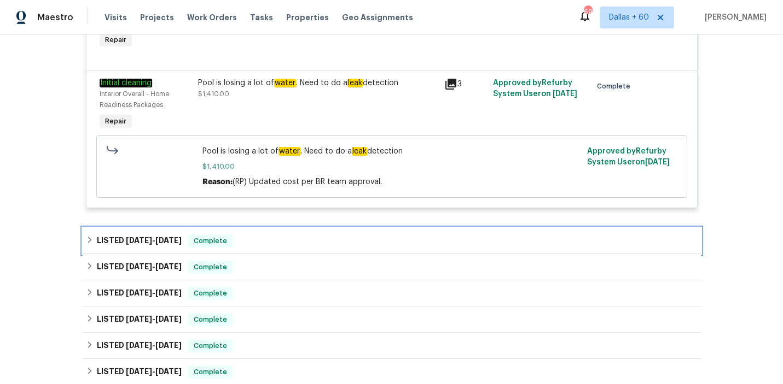
click at [296, 232] on div "LISTED 9/6/25 - 9/12/25 Complete" at bounding box center [392, 241] width 618 height 26
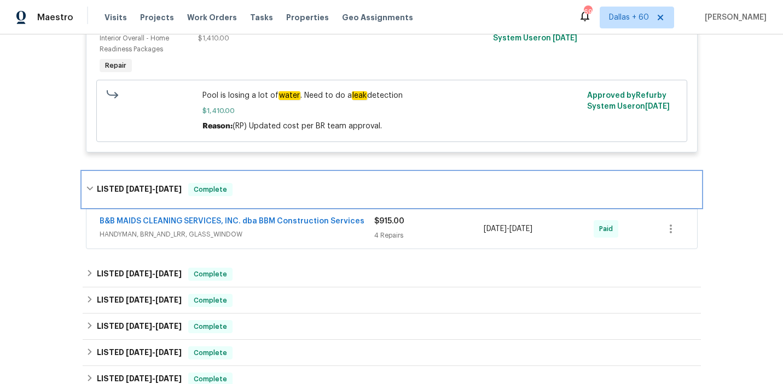
scroll to position [395, 0]
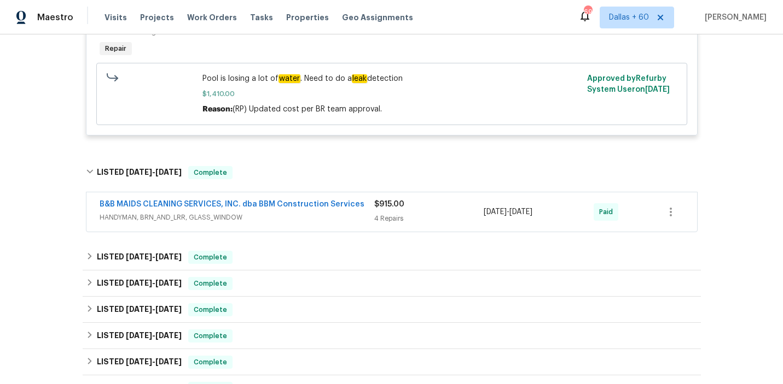
click at [308, 217] on span "HANDYMAN, BRN_AND_LRR, GLASS_WINDOW" at bounding box center [237, 217] width 275 height 11
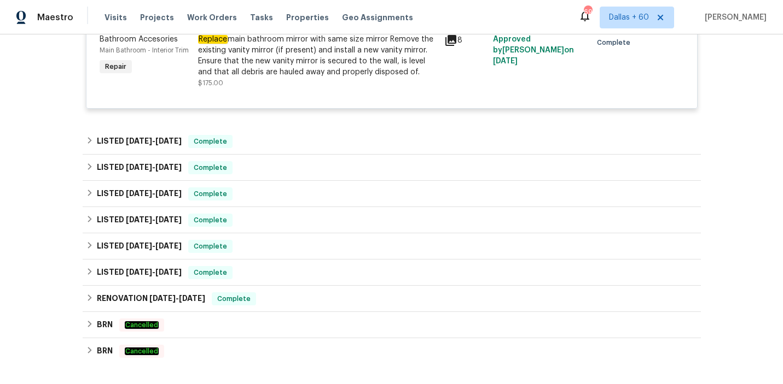
scroll to position [918, 0]
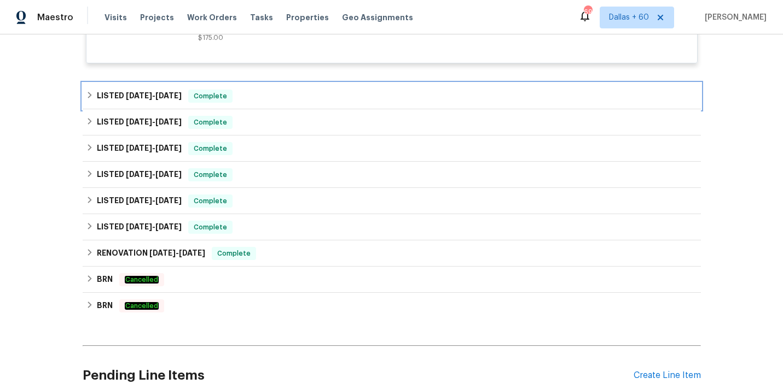
click at [295, 93] on div "LISTED 8/28/25 - 9/3/25 Complete" at bounding box center [391, 96] width 611 height 13
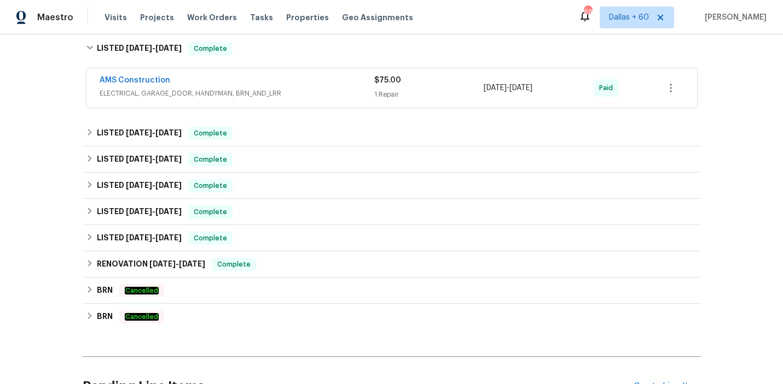
click at [295, 93] on span "ELECTRICAL, GARAGE_DOOR, HANDYMAN, BRN_AND_LRR" at bounding box center [237, 93] width 275 height 11
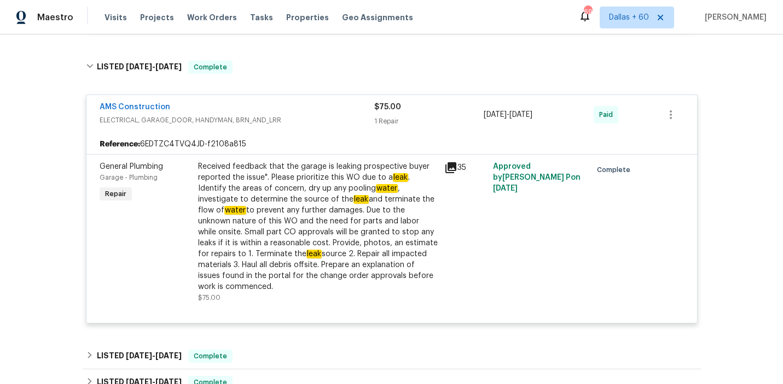
scroll to position [946, 0]
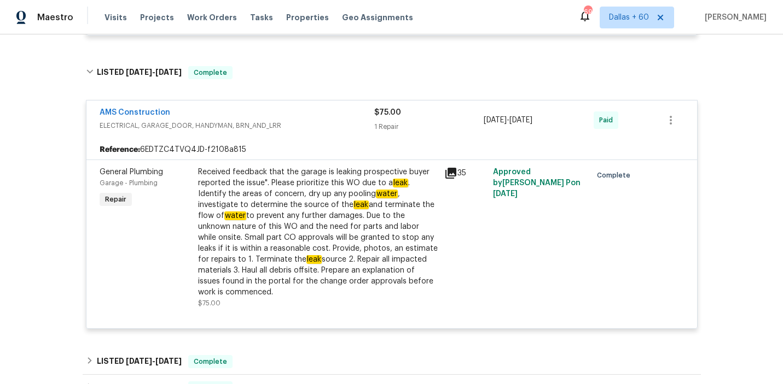
click at [301, 115] on div "AMS Construction" at bounding box center [237, 113] width 275 height 13
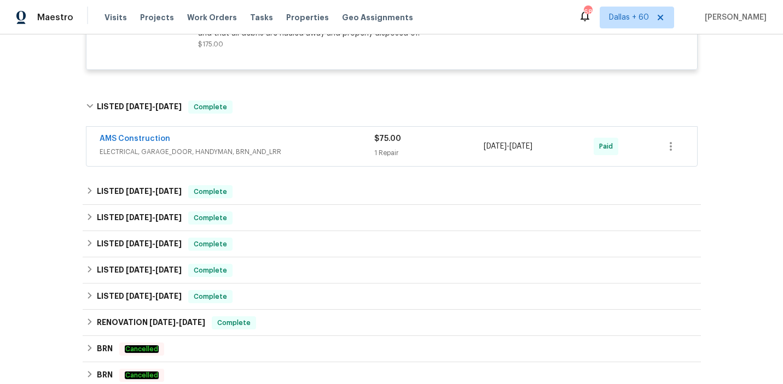
scroll to position [921, 0]
